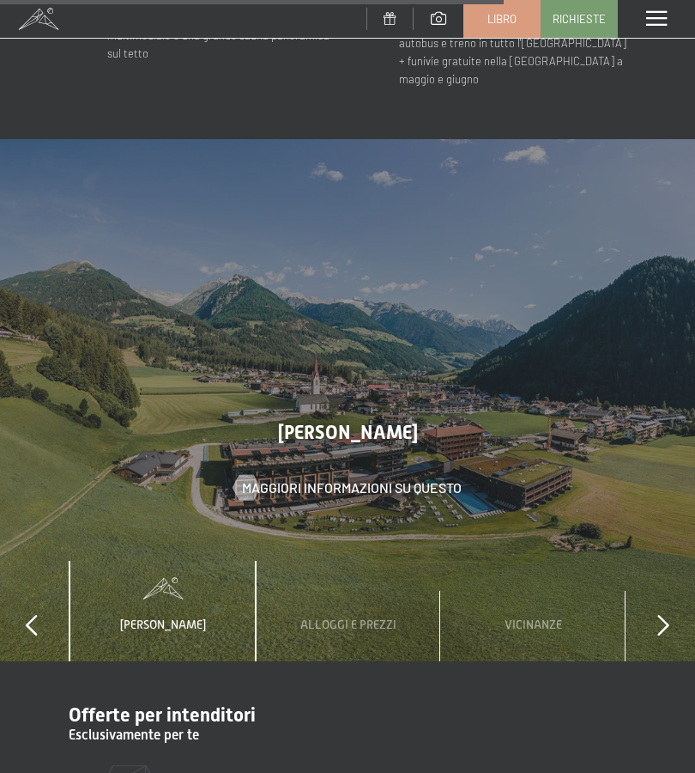
scroll to position [4837, 0]
click at [661, 616] on div at bounding box center [664, 627] width 12 height 22
click at [664, 616] on div at bounding box center [664, 627] width 12 height 22
click at [662, 28] on div "menu" at bounding box center [656, 19] width 77 height 38
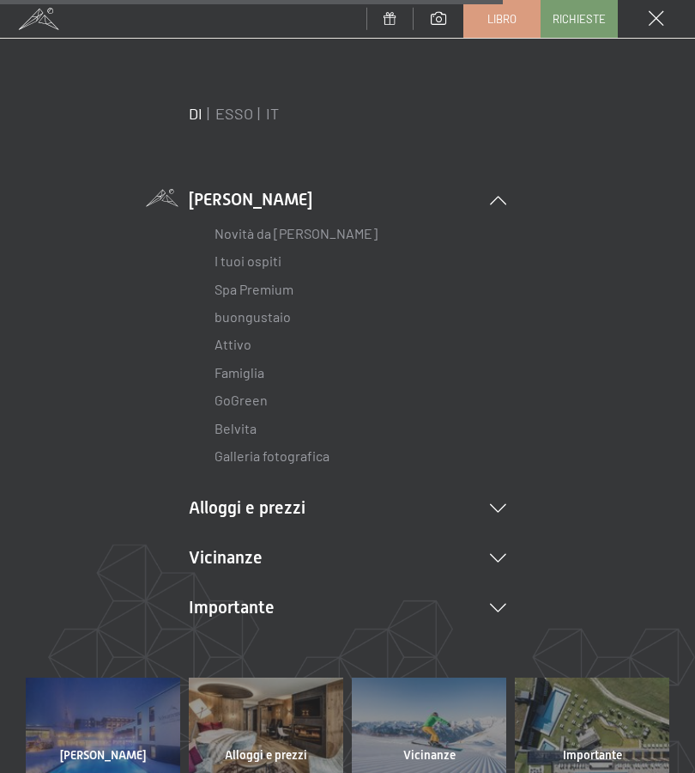
click at [344, 251] on li "I tuoi ospiti" at bounding box center [348, 260] width 266 height 27
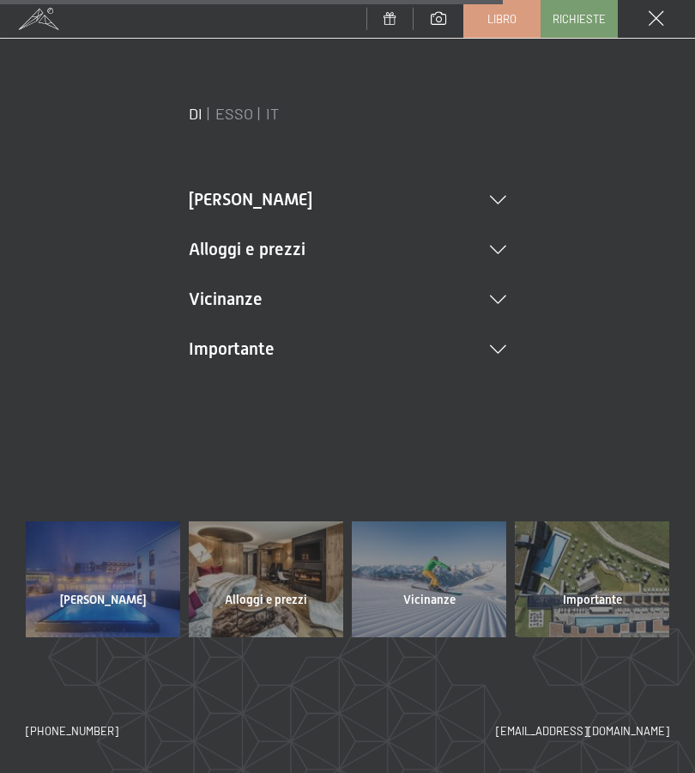
click at [614, 599] on font "Importante" at bounding box center [592, 599] width 59 height 14
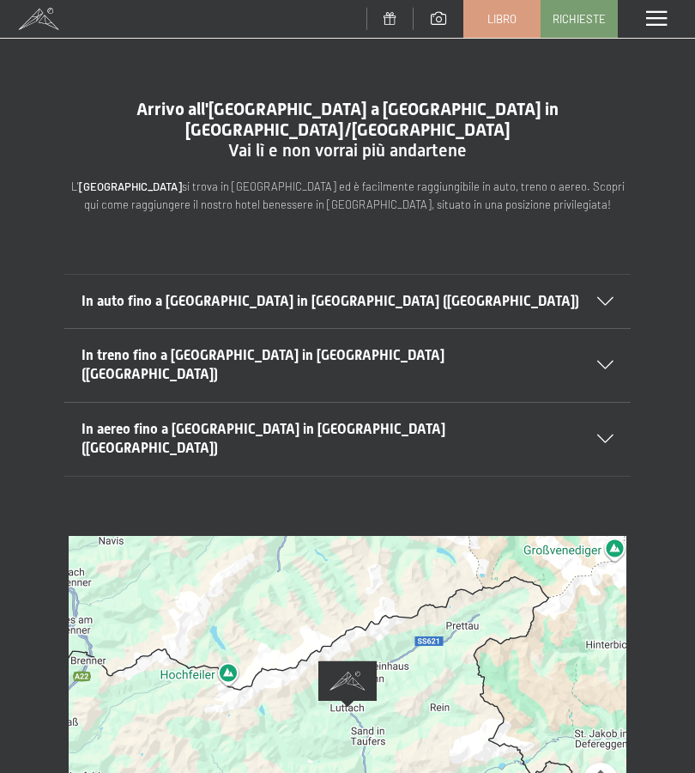
click at [652, 25] on span at bounding box center [657, 18] width 21 height 15
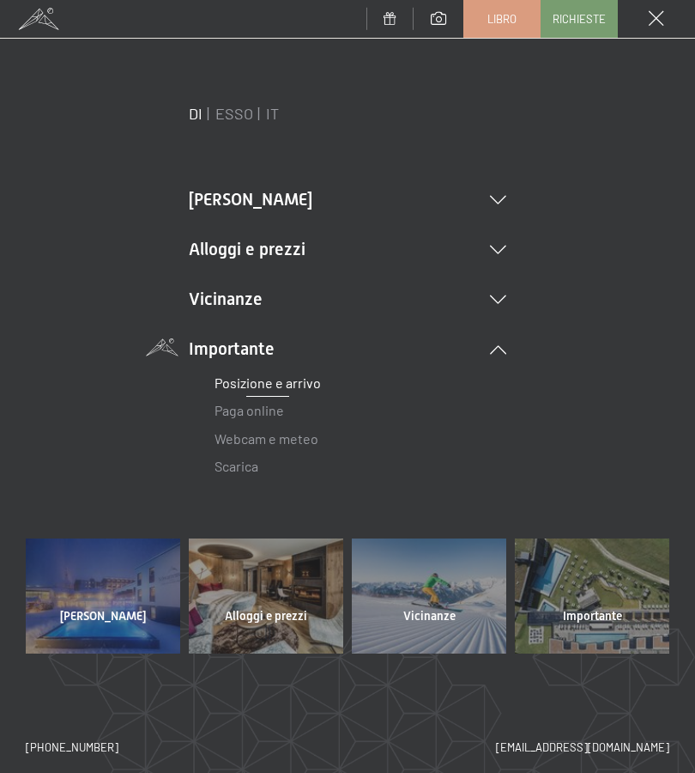
click at [495, 260] on li "Alloggi e prezzi Servizi inclusivi Camere e prezzi lista Offerte lista Prezzi f…" at bounding box center [348, 249] width 318 height 24
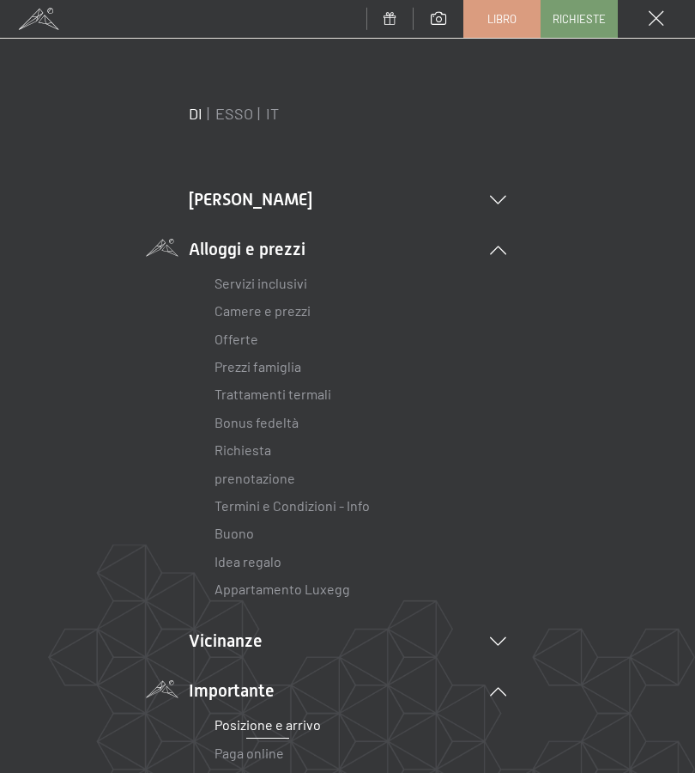
click at [244, 345] on font "Offerte" at bounding box center [237, 339] width 44 height 16
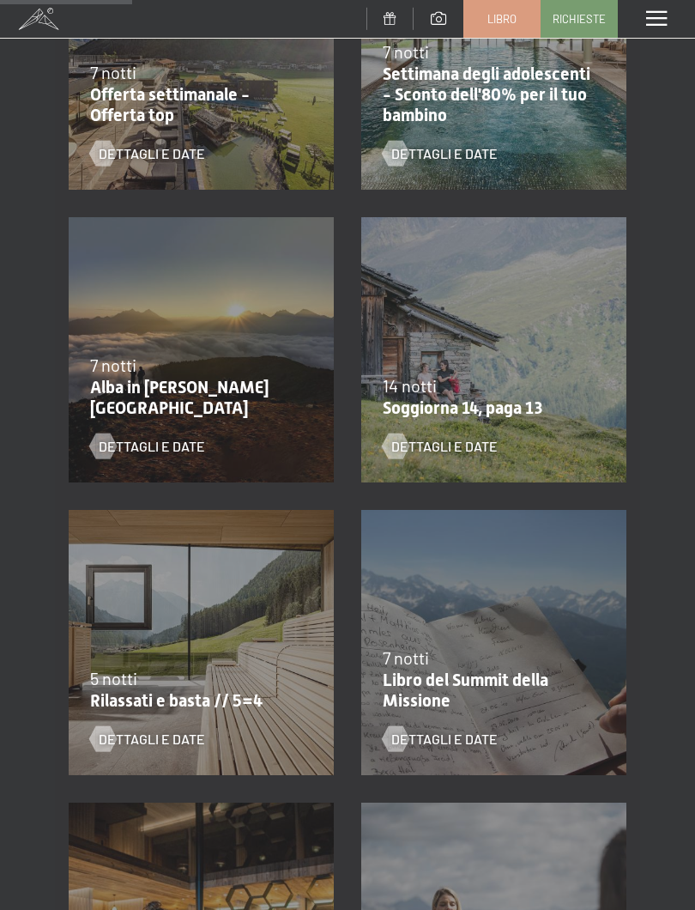
scroll to position [482, 0]
click at [207, 707] on div "Dettagli e date" at bounding box center [190, 725] width 201 height 45
click at [212, 704] on div "Dettagli e date" at bounding box center [190, 725] width 201 height 45
click at [118, 745] on span "Dettagli e date" at bounding box center [152, 738] width 106 height 19
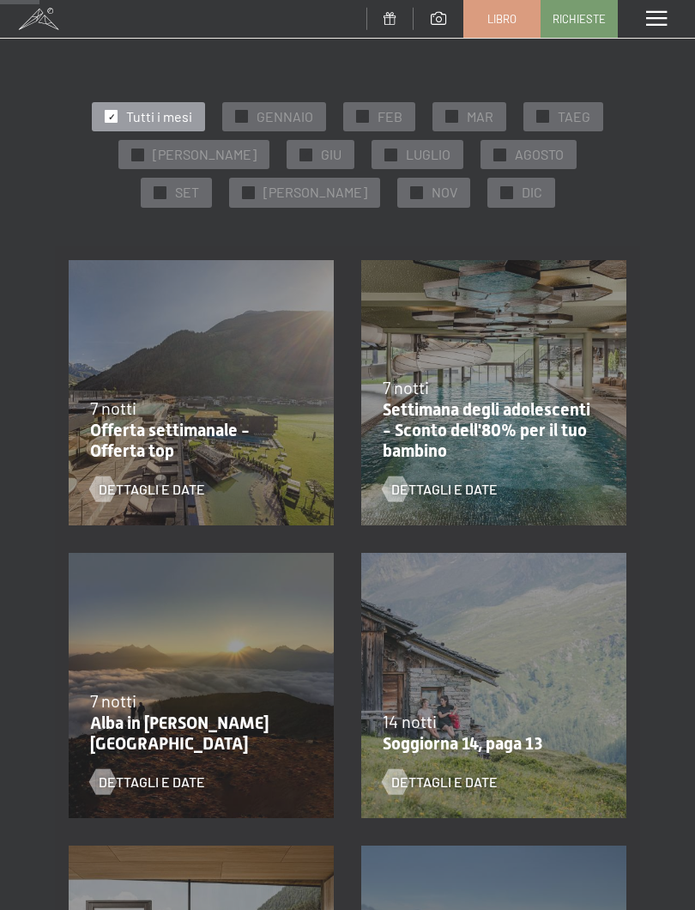
scroll to position [150, 0]
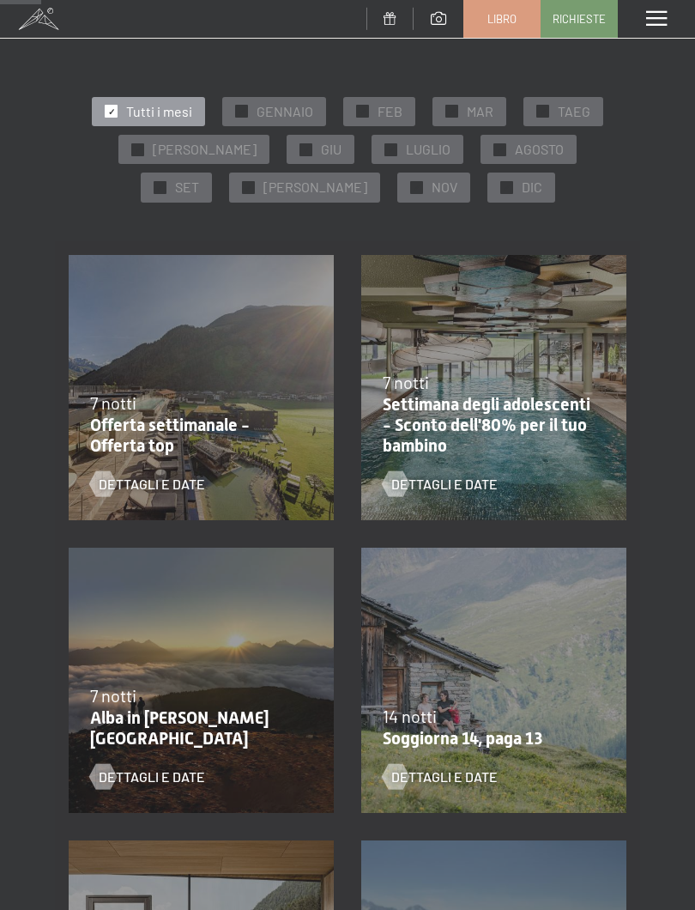
click at [518, 736] on font "Soggiorna 14, paga 13" at bounding box center [463, 738] width 160 height 21
click at [458, 780] on font "Dettagli e date" at bounding box center [445, 776] width 106 height 16
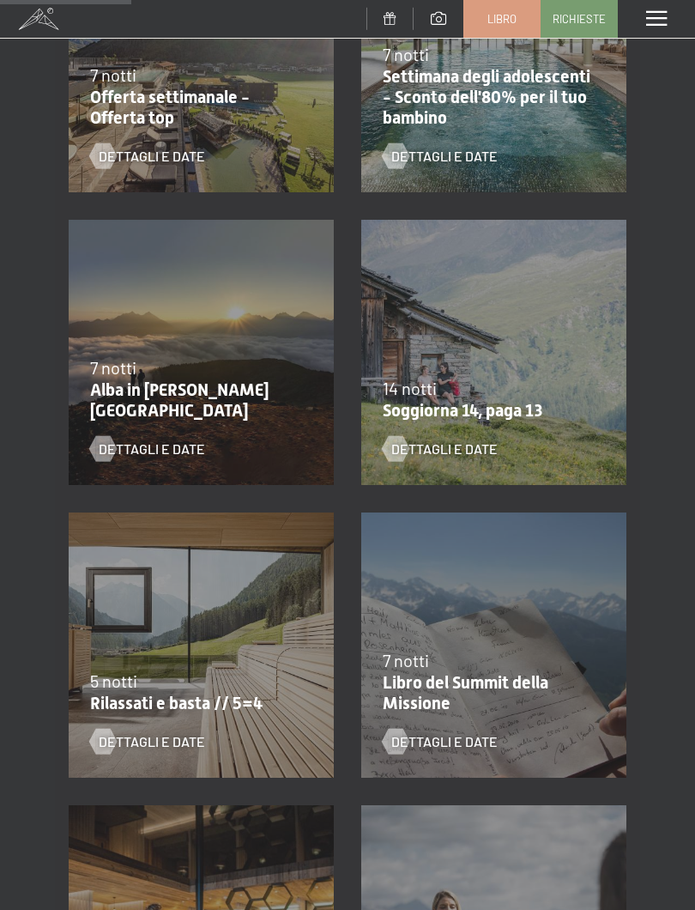
scroll to position [480, 0]
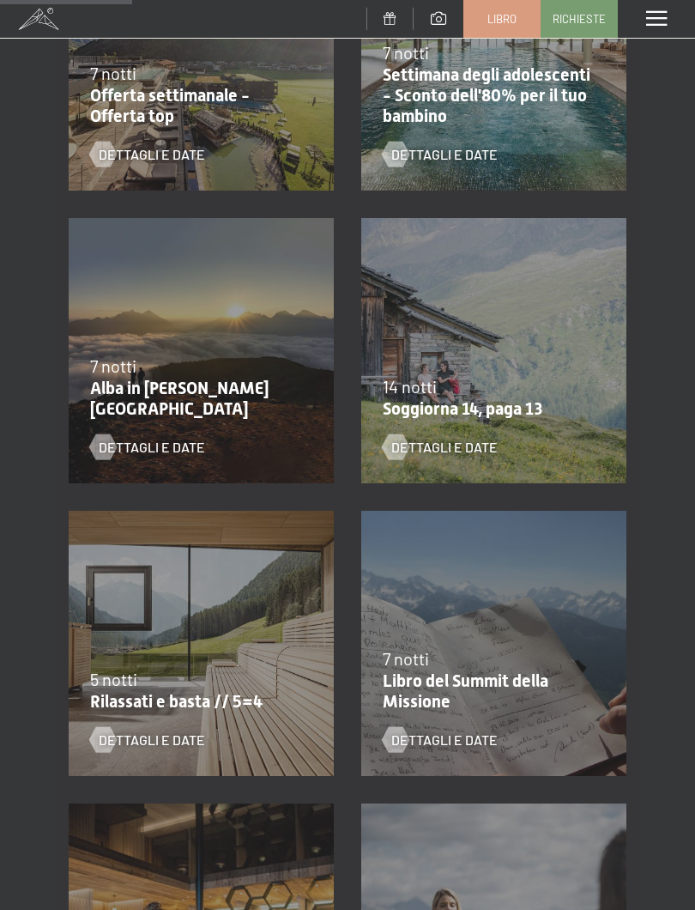
click at [259, 694] on font "Rilassati e basta // 5=4" at bounding box center [176, 701] width 173 height 21
click at [141, 746] on font "Dettagli e date" at bounding box center [152, 740] width 106 height 16
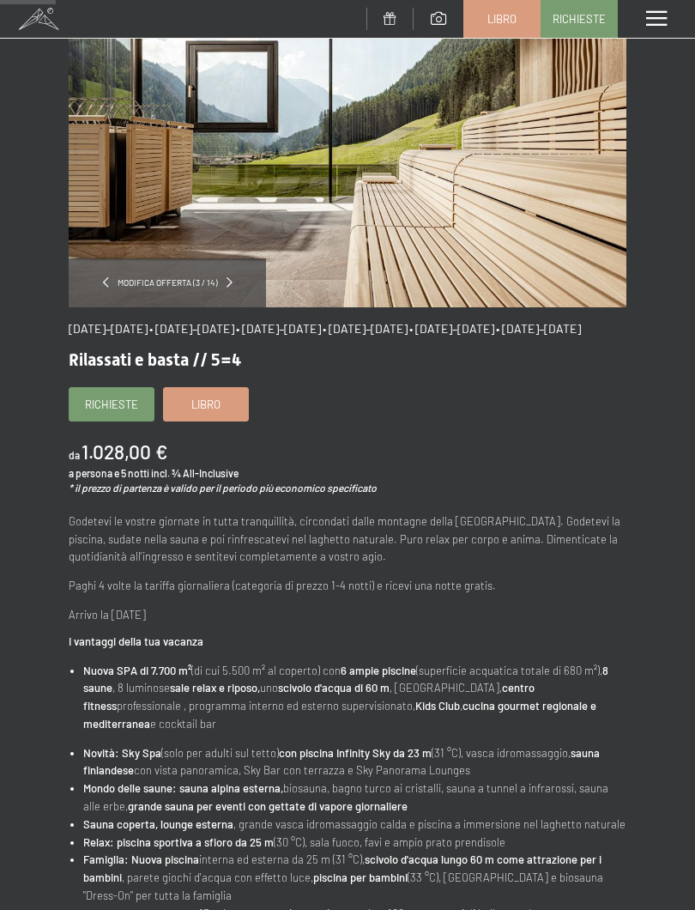
scroll to position [119, 0]
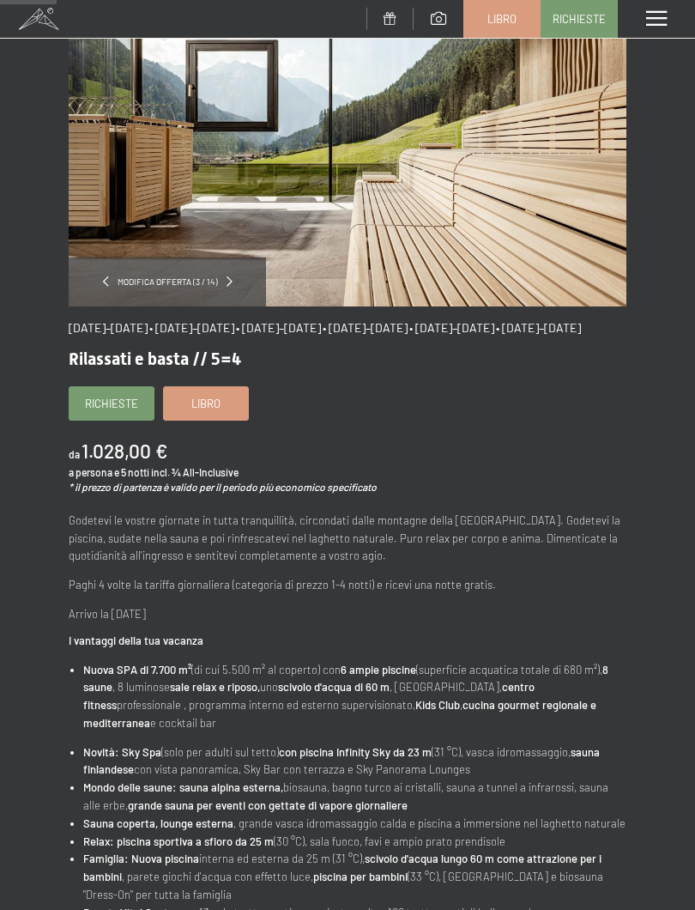
click at [618, 752] on li "Novità: Sky Spa (solo per adulti sul tetto) con piscina Infinity Sky da 23 m (3…" at bounding box center [354, 762] width 543 height 36
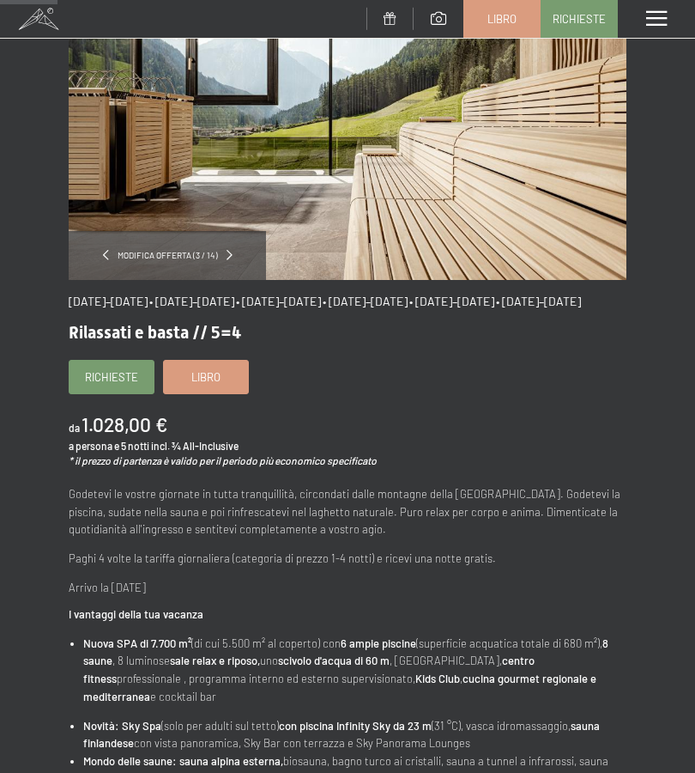
scroll to position [145, 0]
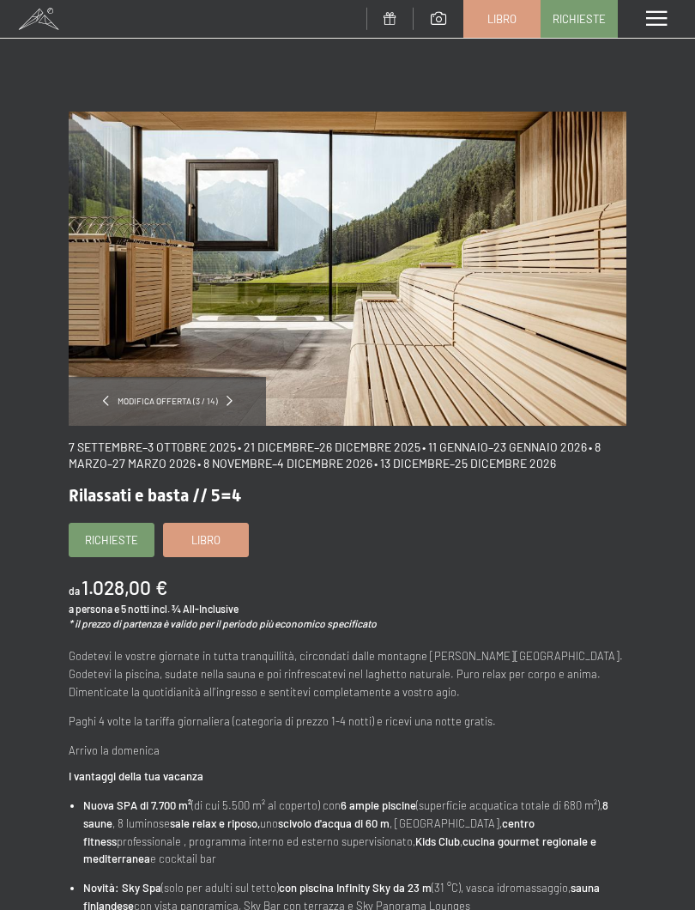
click at [114, 547] on link "Richieste" at bounding box center [112, 540] width 84 height 33
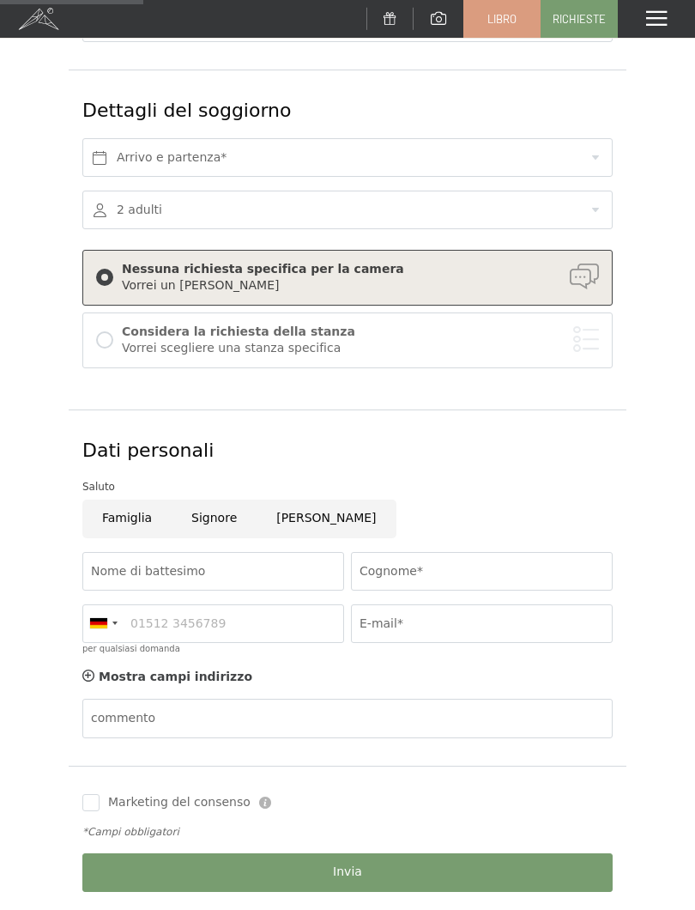
scroll to position [252, 0]
click at [117, 348] on div "Considera la richiesta della stanza Vorrei scegliere una stanza specifica" at bounding box center [347, 339] width 503 height 37
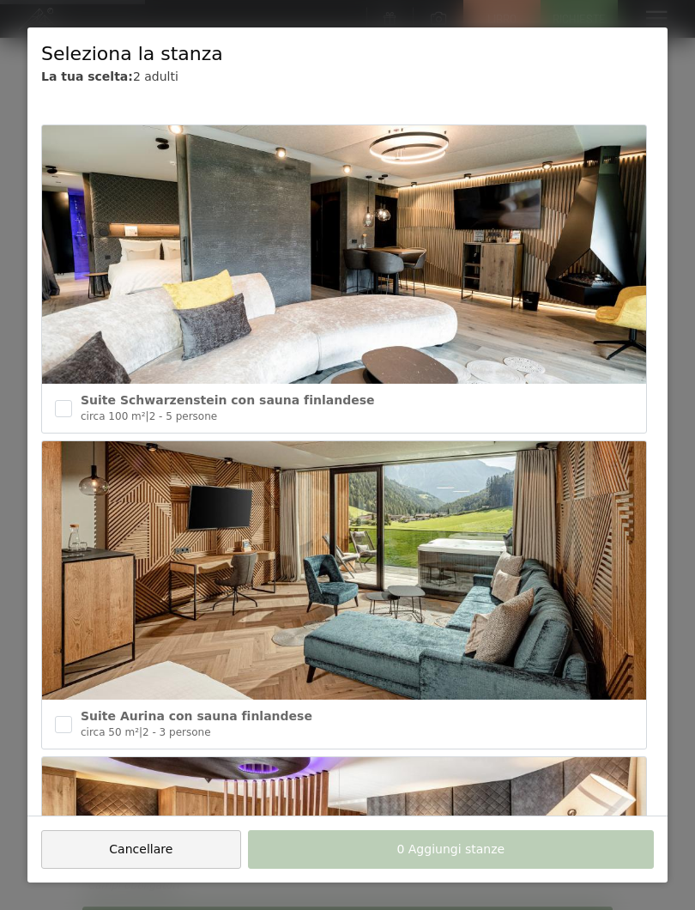
scroll to position [0, 0]
click at [64, 724] on input "checkbox" at bounding box center [63, 724] width 17 height 17
checkbox input "true"
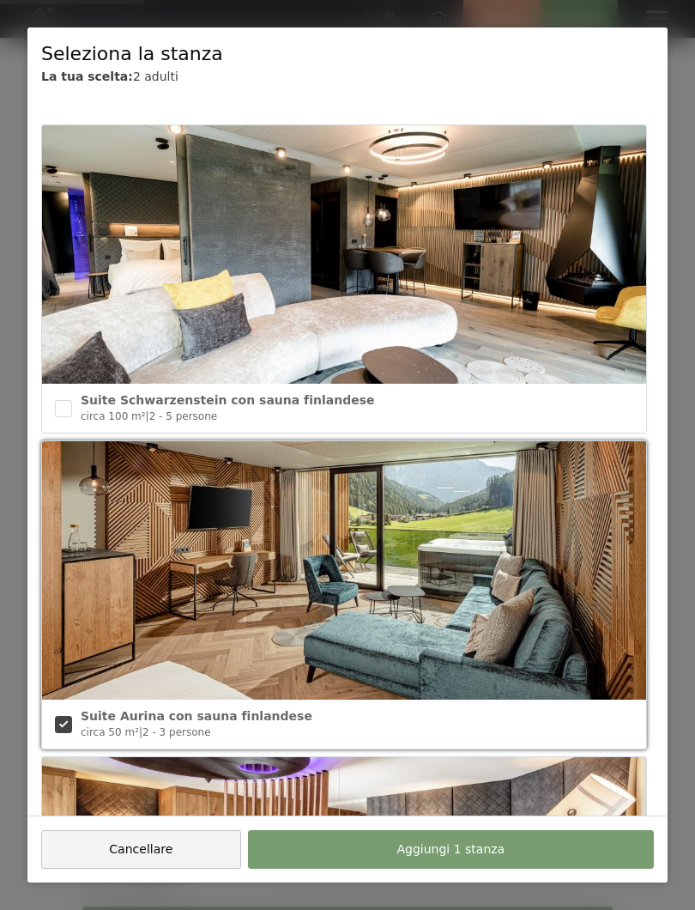
click at [461, 772] on button "Aggiungi 1 stanza" at bounding box center [451, 849] width 406 height 39
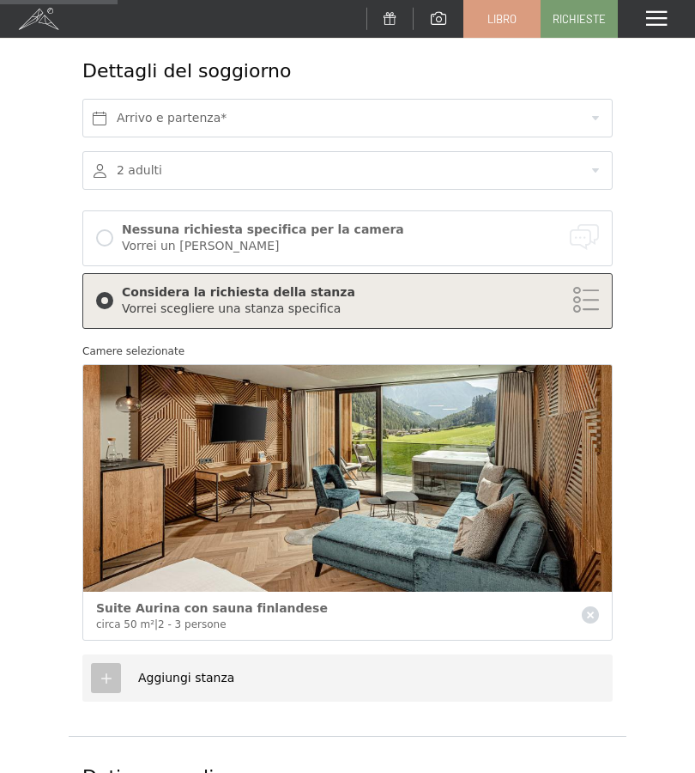
scroll to position [289, 0]
